Goal: Task Accomplishment & Management: Manage account settings

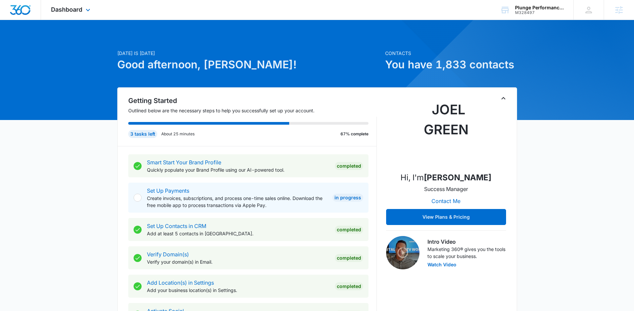
click at [83, 11] on div "Dashboard Apps Reputation Forms CRM Email Social Shop Content Ads Intelligence …" at bounding box center [71, 10] width 61 height 20
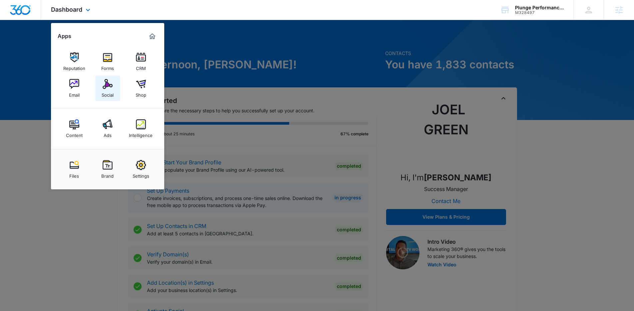
click at [105, 86] on img at bounding box center [108, 84] width 10 height 10
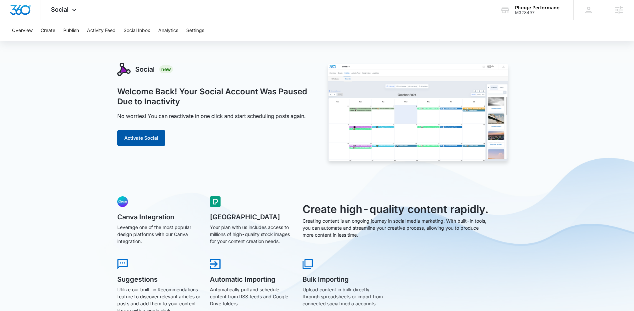
click at [144, 136] on button "Activate Social" at bounding box center [141, 138] width 48 height 16
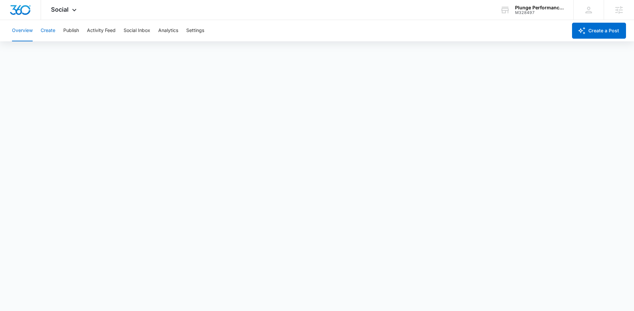
click at [55, 30] on button "Create" at bounding box center [48, 30] width 15 height 21
click at [71, 33] on button "Publish" at bounding box center [71, 30] width 16 height 21
click at [48, 51] on button "Schedules" at bounding box center [51, 51] width 23 height 19
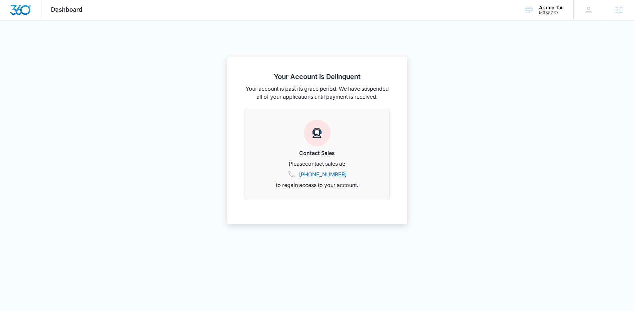
click at [62, 6] on span "Dashboard" at bounding box center [66, 9] width 31 height 7
click at [63, 11] on span "Dashboard" at bounding box center [66, 9] width 31 height 7
click at [23, 11] on img "Dashboard" at bounding box center [20, 10] width 21 height 10
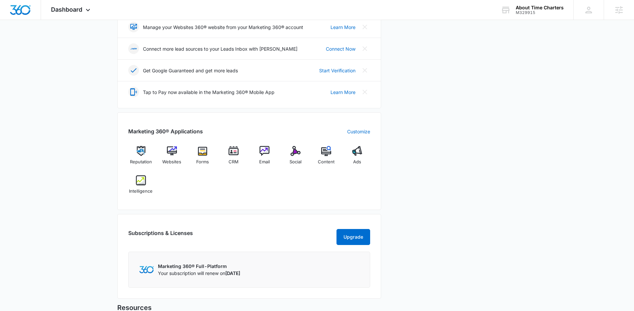
scroll to position [181, 0]
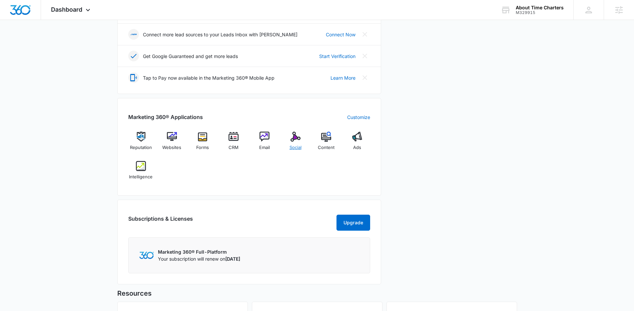
click at [296, 143] on div "Social" at bounding box center [295, 144] width 26 height 24
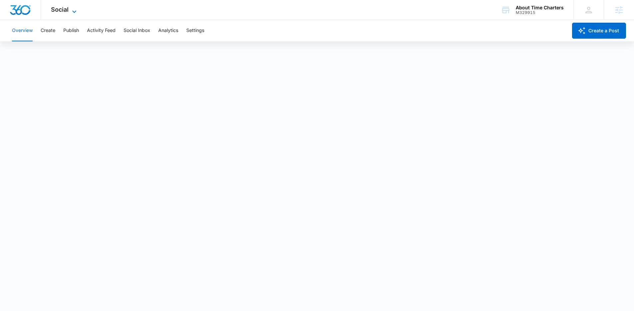
click at [70, 9] on icon at bounding box center [74, 12] width 8 height 8
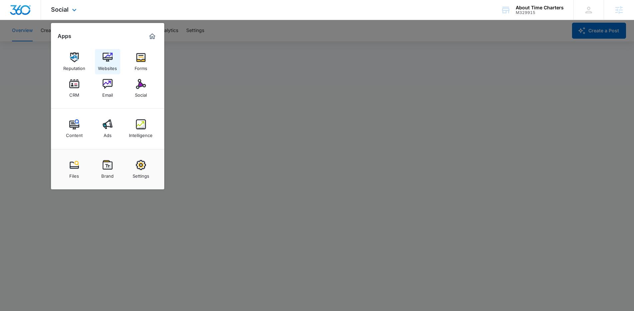
click at [109, 65] on div "Websites" at bounding box center [107, 66] width 19 height 9
